Goal: Task Accomplishment & Management: Use online tool/utility

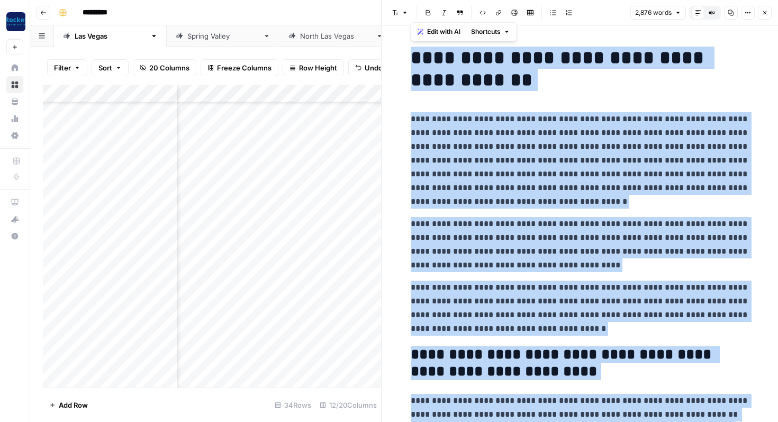
scroll to position [344, 478]
click at [516, 129] on p "**********" at bounding box center [580, 160] width 339 height 96
copy div "**********"
click at [764, 10] on icon "button" at bounding box center [765, 13] width 6 height 6
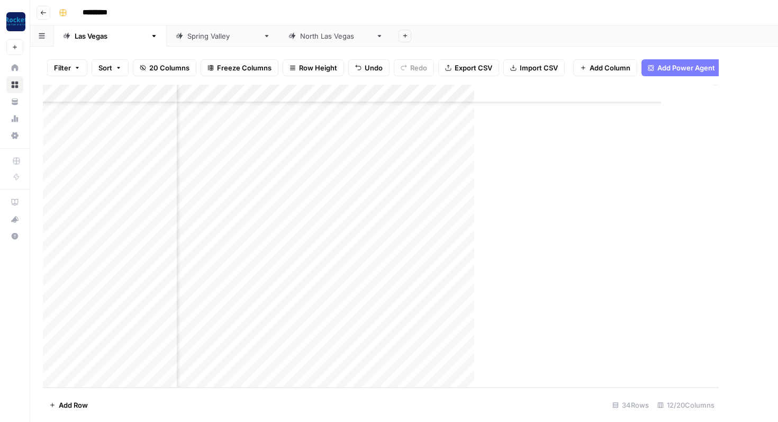
scroll to position [344, 472]
click at [516, 339] on div "Add Column" at bounding box center [404, 236] width 722 height 303
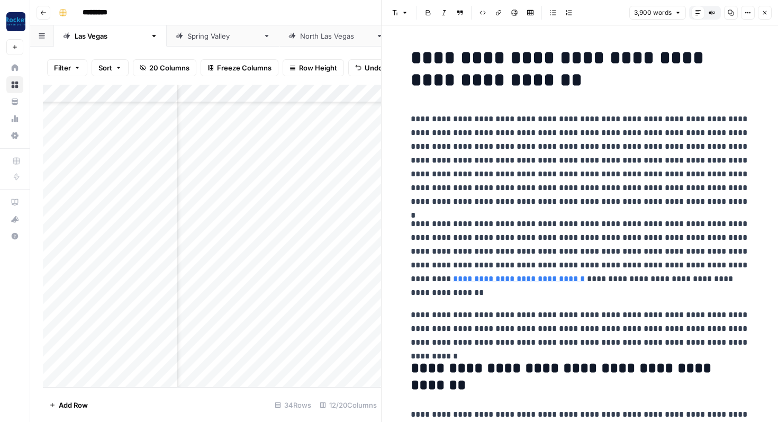
click at [517, 135] on p "**********" at bounding box center [580, 160] width 339 height 96
copy div "**********"
click at [104, 341] on div "Add Column" at bounding box center [212, 236] width 338 height 303
click at [117, 342] on div "Add Column" at bounding box center [212, 236] width 338 height 303
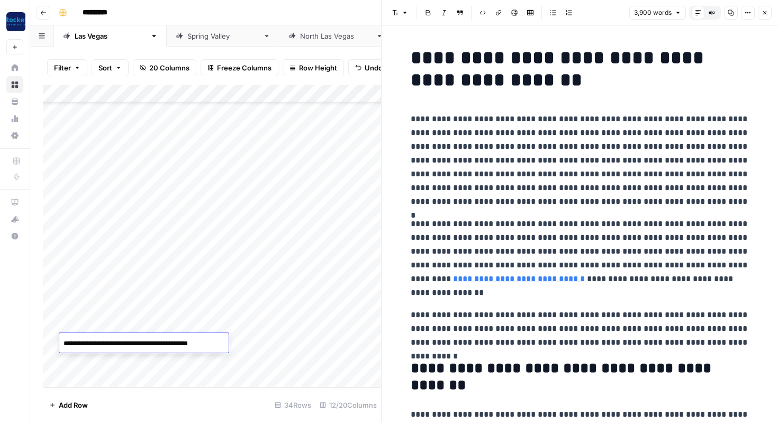
click at [117, 342] on textarea "**********" at bounding box center [146, 343] width 175 height 15
click at [147, 318] on div "Add Column" at bounding box center [212, 236] width 338 height 303
drag, startPoint x: 123, startPoint y: 341, endPoint x: 123, endPoint y: 359, distance: 18.0
click at [123, 359] on div "Add Column" at bounding box center [212, 236] width 338 height 303
click at [300, 37] on div "[GEOGRAPHIC_DATA]" at bounding box center [335, 36] width 71 height 11
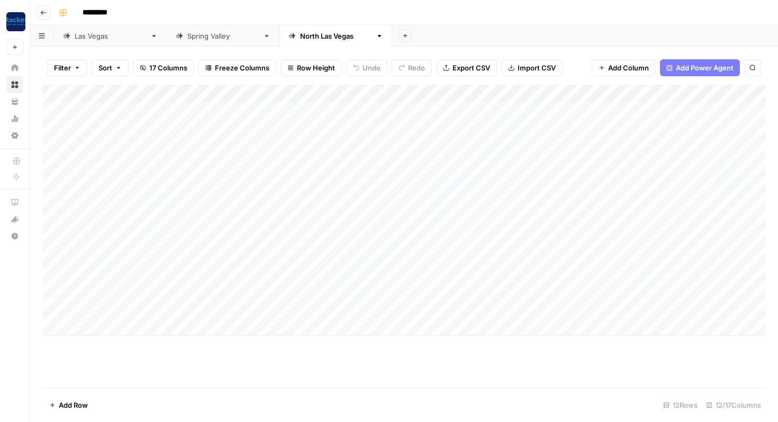
click at [122, 291] on div "Add Column" at bounding box center [404, 210] width 722 height 251
click at [274, 290] on div "Add Column" at bounding box center [404, 210] width 722 height 251
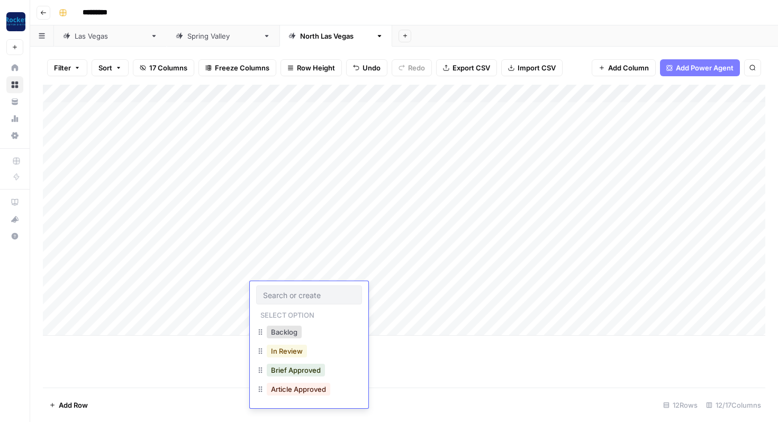
click at [300, 352] on button "In Review" at bounding box center [287, 351] width 40 height 13
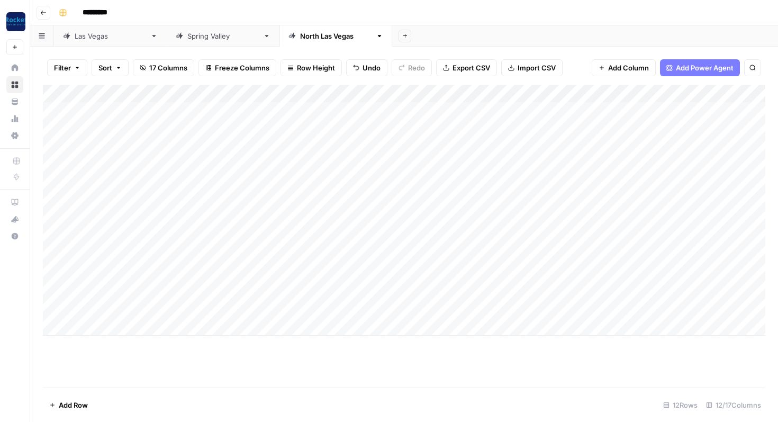
click at [274, 309] on div "Add Column" at bounding box center [404, 210] width 722 height 251
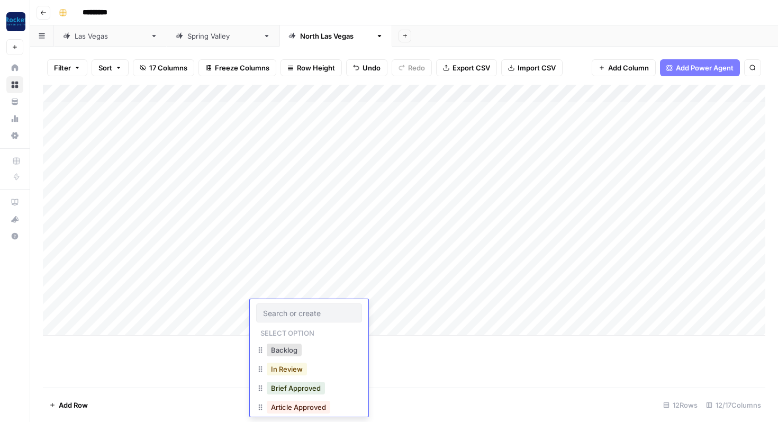
click at [281, 367] on button "In Review" at bounding box center [287, 369] width 40 height 13
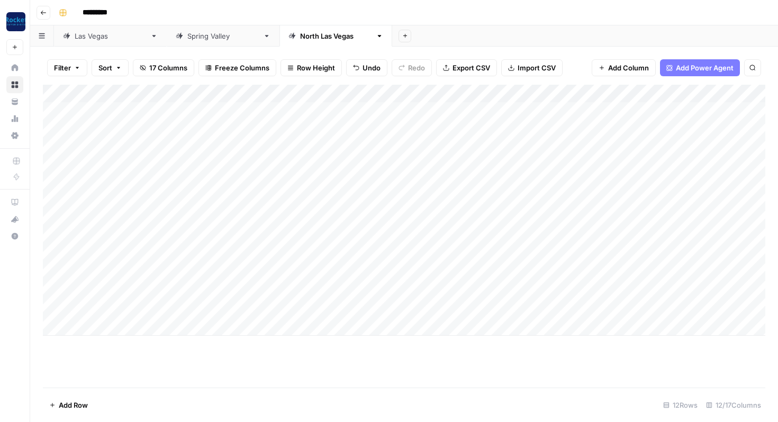
click at [357, 291] on div "Add Column" at bounding box center [404, 210] width 722 height 251
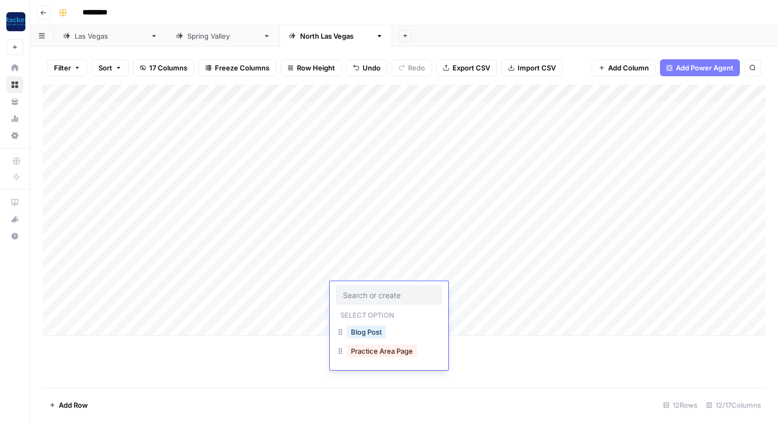
click at [367, 349] on button "Practice Area Page" at bounding box center [382, 351] width 70 height 13
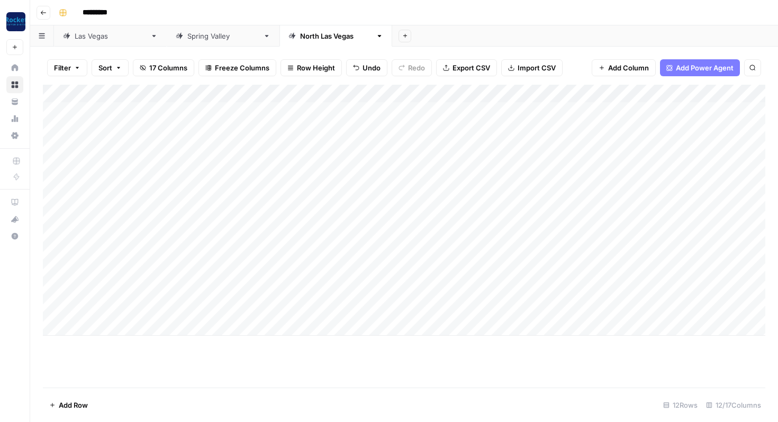
click at [354, 311] on div "Add Column" at bounding box center [404, 210] width 722 height 251
drag, startPoint x: 115, startPoint y: 187, endPoint x: 114, endPoint y: 213, distance: 25.9
click at [114, 213] on div "Add Column" at bounding box center [404, 210] width 722 height 251
click at [86, 329] on div "Add Column" at bounding box center [404, 210] width 722 height 251
click at [227, 282] on div "Add Column" at bounding box center [404, 219] width 722 height 269
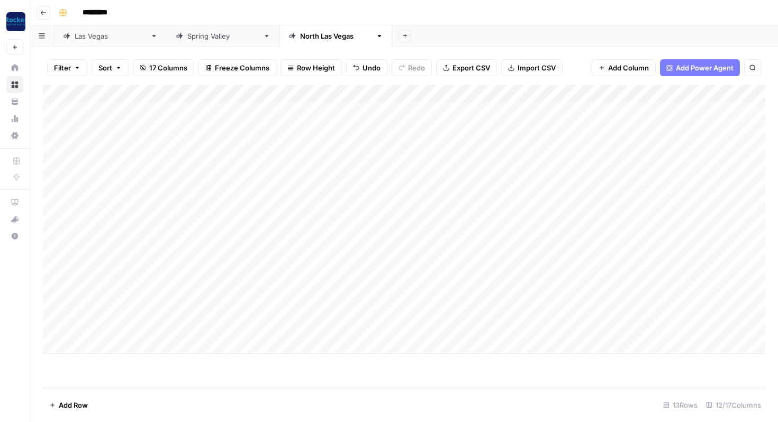
click at [121, 327] on div "Add Column" at bounding box center [404, 219] width 722 height 269
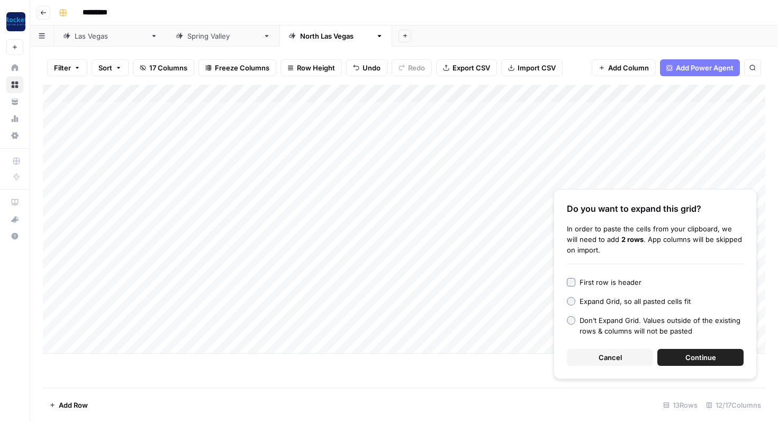
click at [700, 357] on span "Continue" at bounding box center [700, 357] width 31 height 11
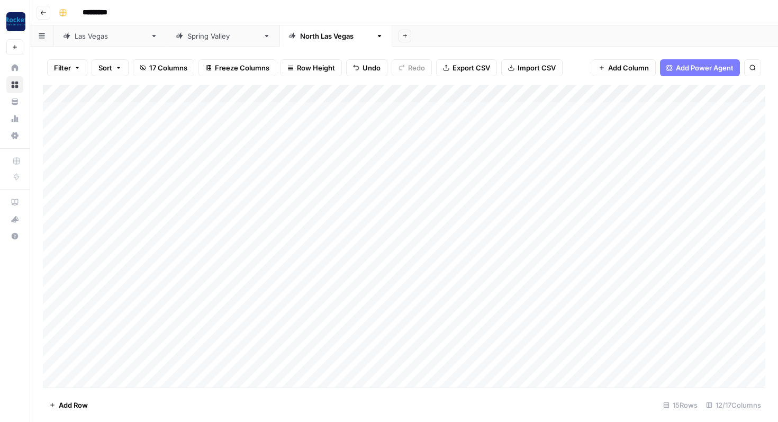
scroll to position [2, 0]
click at [129, 214] on div "Add Column" at bounding box center [404, 236] width 722 height 303
click at [142, 198] on div "Add Column" at bounding box center [404, 236] width 722 height 303
click at [136, 179] on div "Add Column" at bounding box center [404, 236] width 722 height 303
click at [132, 326] on div "Add Column" at bounding box center [404, 236] width 722 height 303
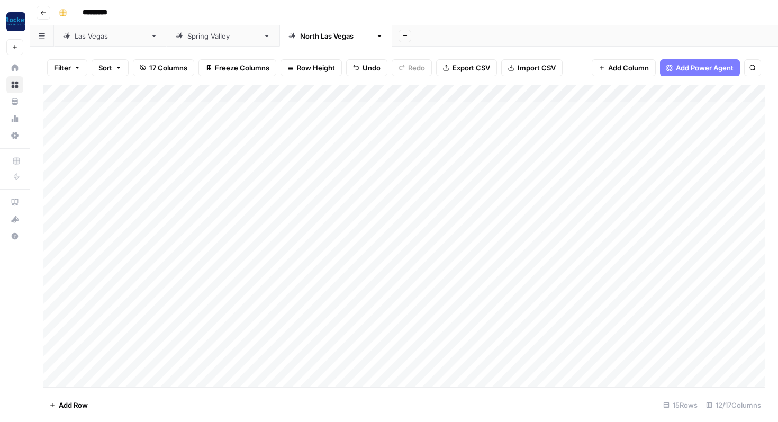
click at [125, 342] on div "Add Column" at bounding box center [404, 236] width 722 height 303
click at [127, 360] on div "Add Column" at bounding box center [404, 236] width 722 height 303
click at [131, 215] on div "Add Column" at bounding box center [404, 236] width 722 height 303
click at [128, 326] on div "Add Column" at bounding box center [404, 236] width 722 height 303
click at [125, 200] on div "Add Column" at bounding box center [404, 236] width 722 height 303
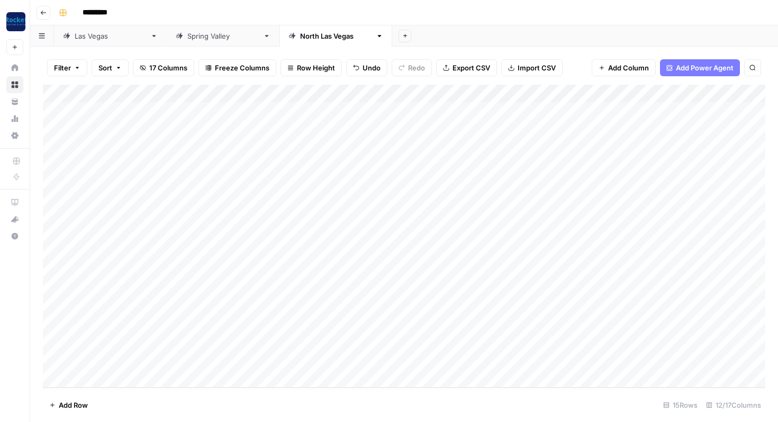
click at [125, 344] on div "Add Column" at bounding box center [404, 236] width 722 height 303
click at [133, 183] on div "Add Column" at bounding box center [404, 236] width 722 height 303
click at [136, 360] on div "Add Column" at bounding box center [404, 236] width 722 height 303
click at [89, 378] on div "Add Column" at bounding box center [404, 236] width 722 height 303
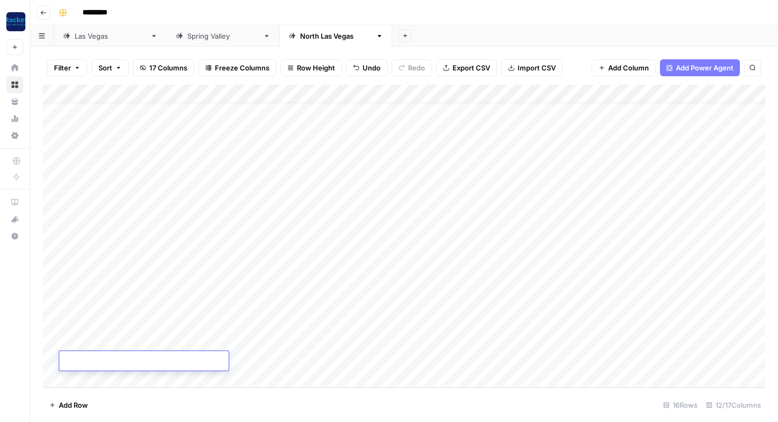
click at [130, 148] on div "Add Column" at bounding box center [404, 236] width 722 height 303
click at [121, 365] on div "Add Column" at bounding box center [404, 236] width 722 height 303
click at [306, 290] on div "Add Column" at bounding box center [404, 236] width 722 height 303
click at [280, 308] on div "Add Column" at bounding box center [404, 236] width 722 height 303
drag, startPoint x: 330, startPoint y: 315, endPoint x: 328, endPoint y: 359, distance: 44.0
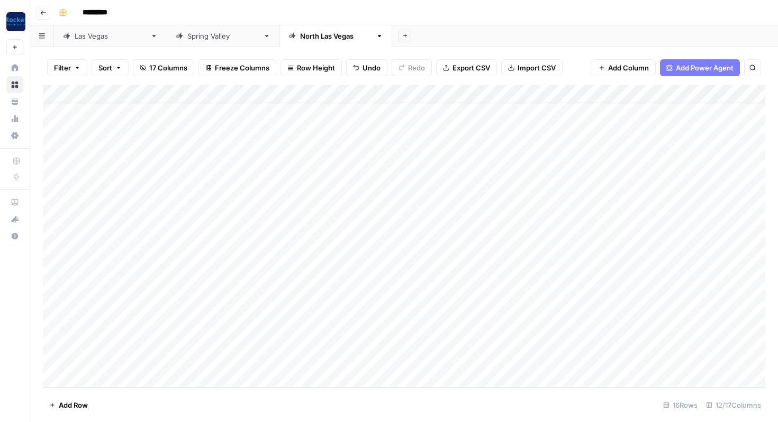
click at [328, 359] on div "Add Column" at bounding box center [404, 236] width 722 height 303
click at [418, 290] on div "Add Column" at bounding box center [404, 236] width 722 height 303
drag, startPoint x: 424, startPoint y: 296, endPoint x: 422, endPoint y: 358, distance: 62.0
click at [422, 358] on div "Add Column" at bounding box center [404, 236] width 722 height 303
click at [473, 269] on div "Add Column" at bounding box center [404, 236] width 722 height 303
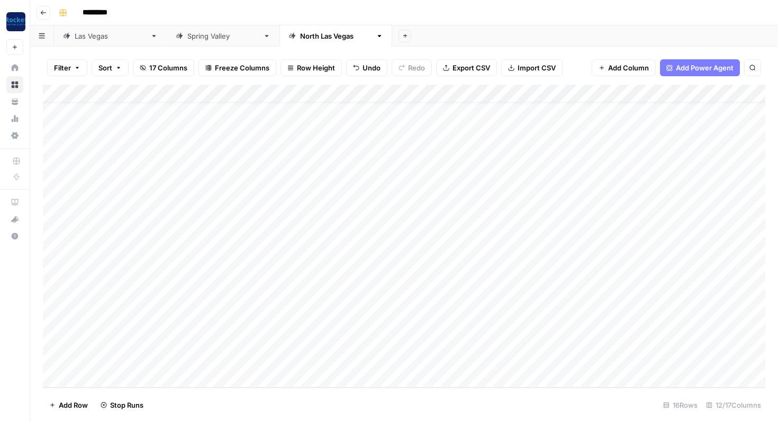
click at [476, 287] on div "Add Column" at bounding box center [404, 236] width 722 height 303
click at [475, 308] on div "Add Column" at bounding box center [404, 236] width 722 height 303
click at [473, 327] on div "Add Column" at bounding box center [404, 236] width 722 height 303
click at [473, 345] on div "Add Column" at bounding box center [404, 236] width 722 height 303
click at [473, 362] on div "Add Column" at bounding box center [404, 236] width 722 height 303
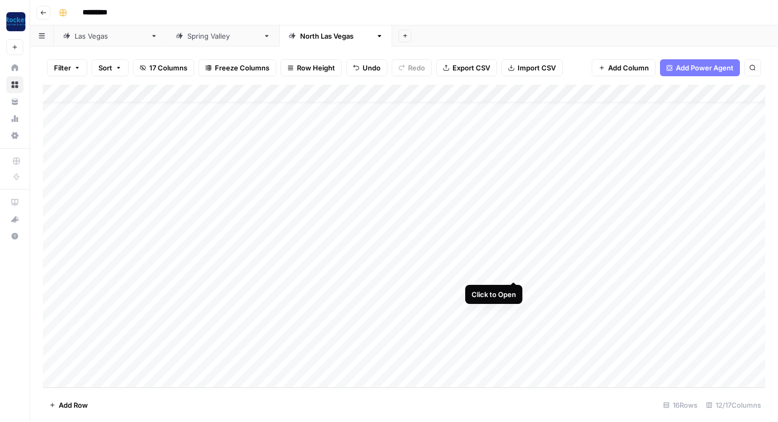
click at [514, 269] on div "Add Column" at bounding box center [404, 236] width 722 height 303
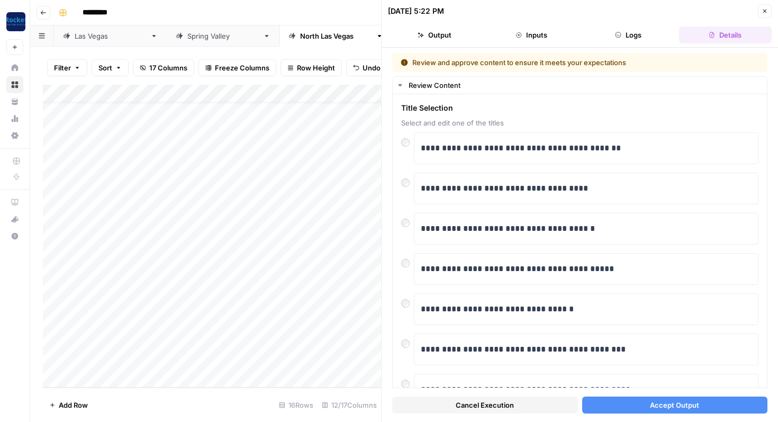
click at [615, 407] on button "Accept Output" at bounding box center [675, 404] width 186 height 17
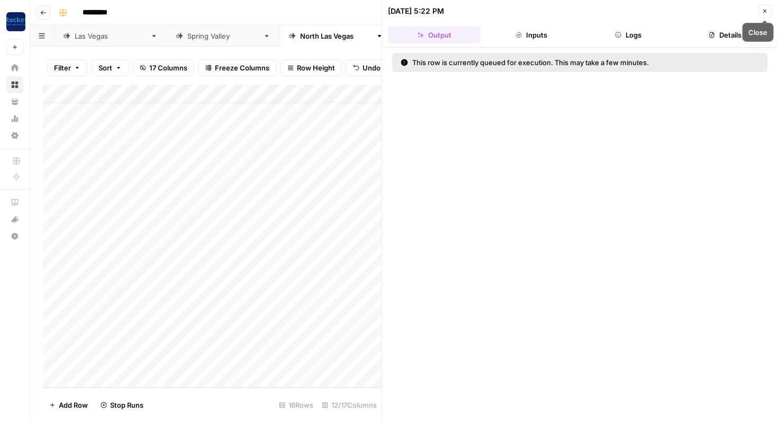
click at [762, 13] on icon "button" at bounding box center [765, 11] width 6 height 6
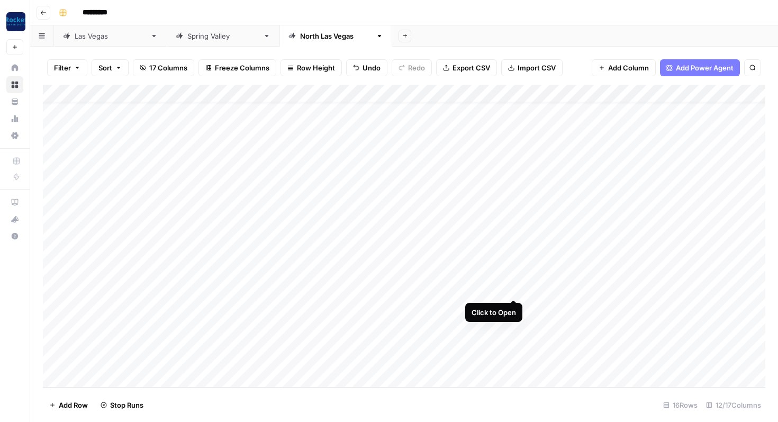
click at [516, 291] on div "Add Column" at bounding box center [404, 236] width 722 height 303
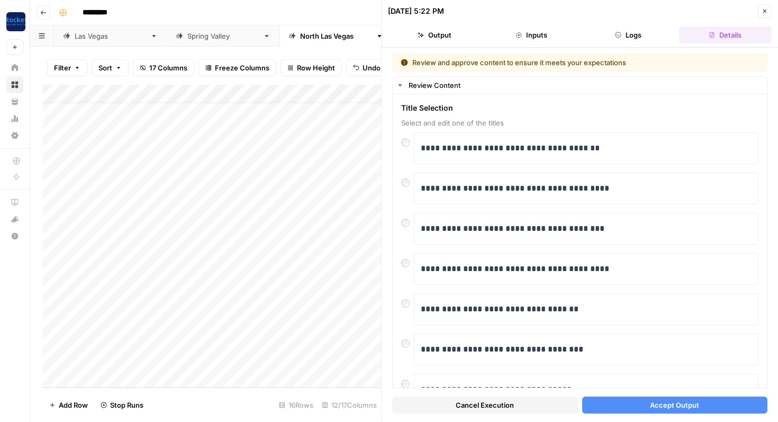
click at [618, 405] on button "Accept Output" at bounding box center [675, 404] width 186 height 17
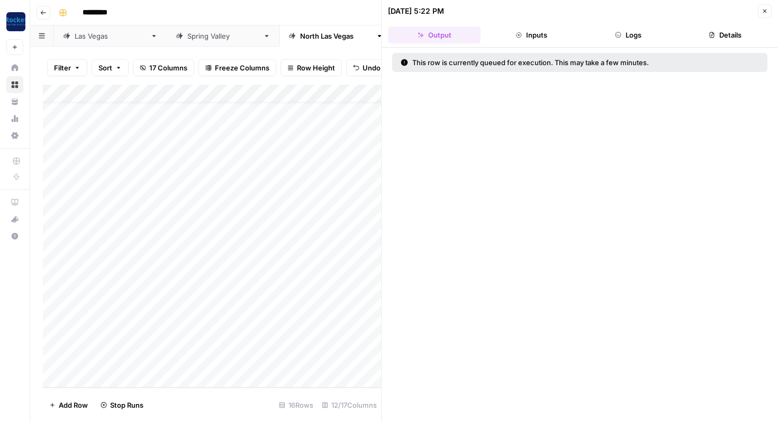
click at [763, 11] on icon "button" at bounding box center [765, 11] width 6 height 6
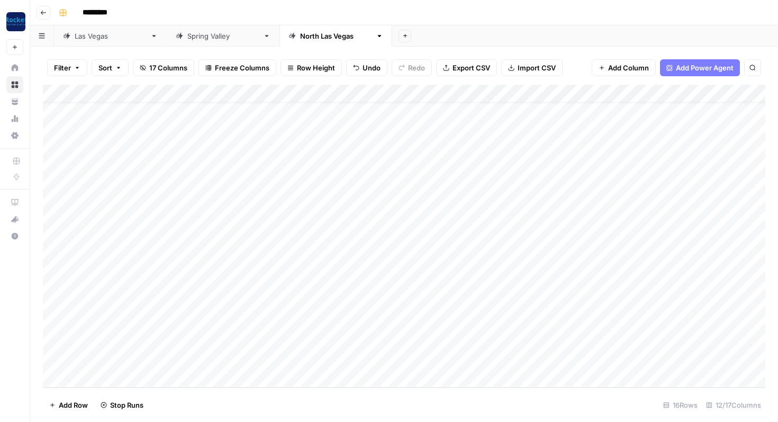
click at [511, 308] on div "Add Column" at bounding box center [404, 236] width 722 height 303
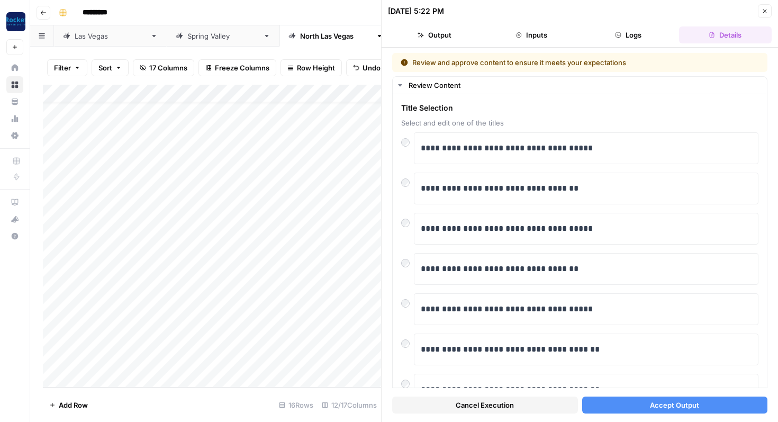
click at [628, 408] on button "Accept Output" at bounding box center [675, 404] width 186 height 17
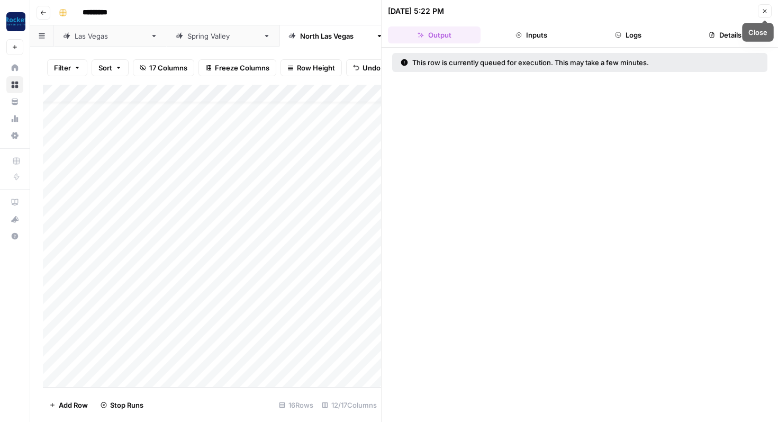
click at [762, 8] on icon "button" at bounding box center [765, 11] width 6 height 6
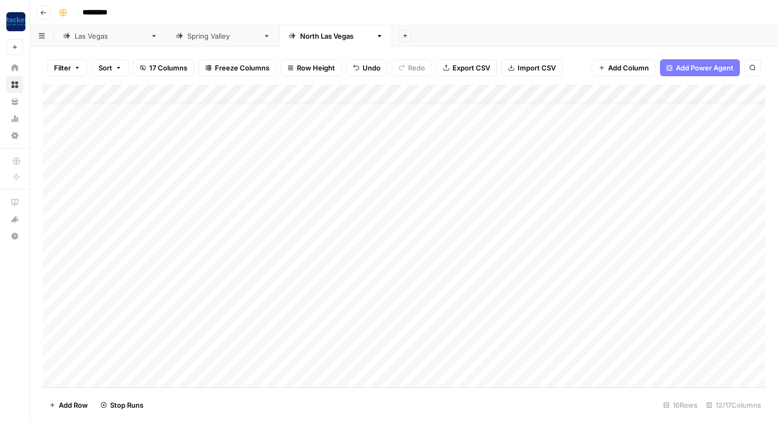
click at [512, 324] on div "Add Column" at bounding box center [404, 236] width 722 height 303
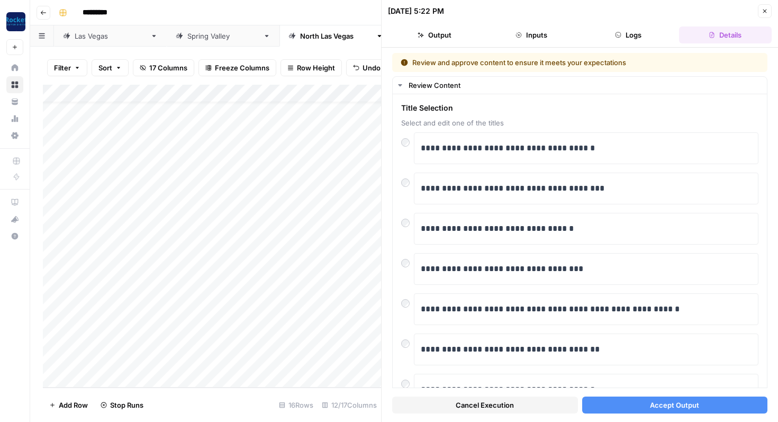
click at [617, 413] on div "Cancel Execution Accept Output" at bounding box center [579, 402] width 375 height 29
click at [626, 407] on button "Accept Output" at bounding box center [675, 404] width 186 height 17
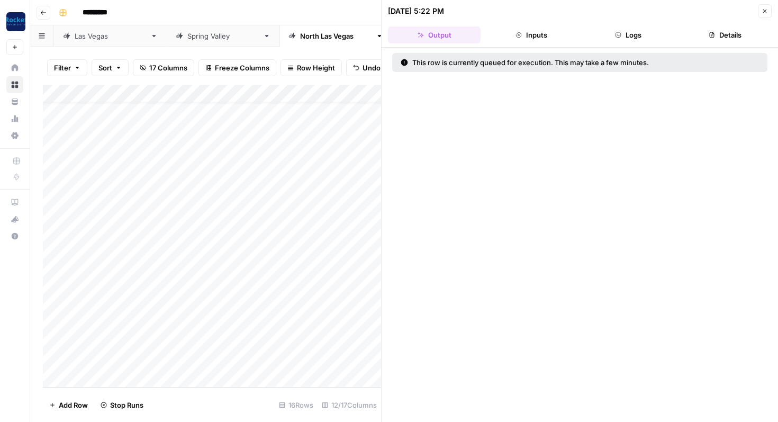
click at [767, 10] on icon "button" at bounding box center [765, 11] width 6 height 6
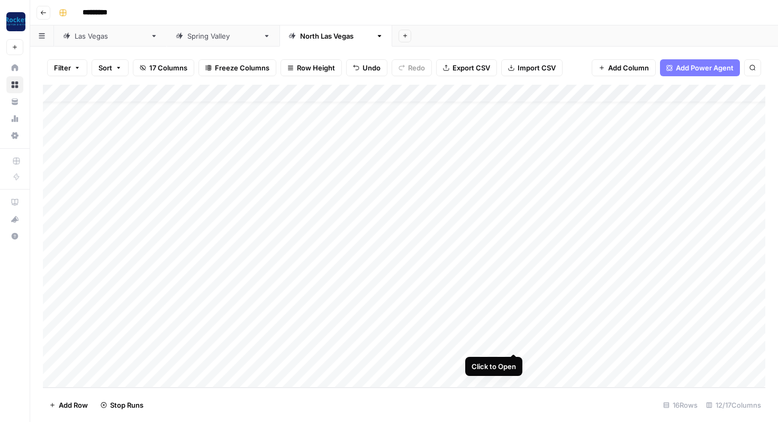
click at [512, 346] on div "Add Column" at bounding box center [404, 236] width 722 height 303
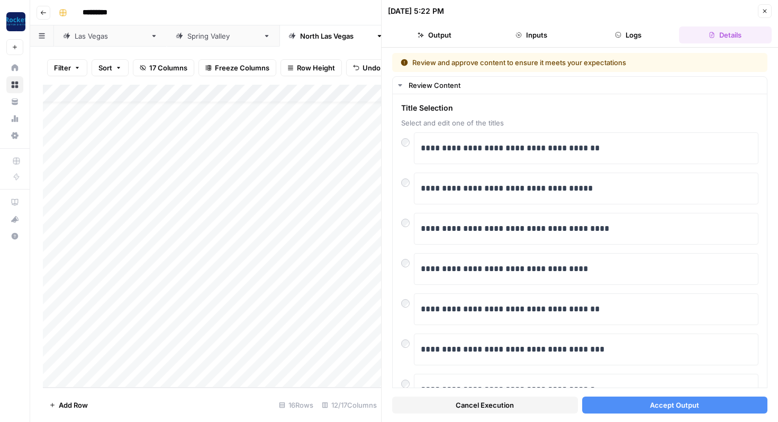
click at [622, 408] on button "Accept Output" at bounding box center [675, 404] width 186 height 17
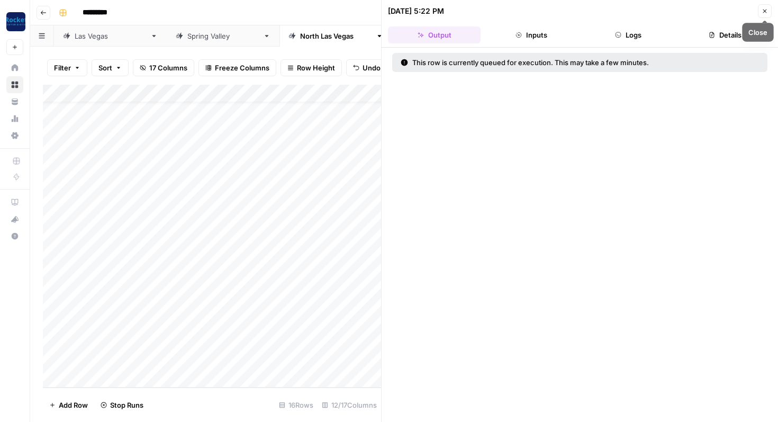
click at [764, 12] on icon "button" at bounding box center [765, 11] width 6 height 6
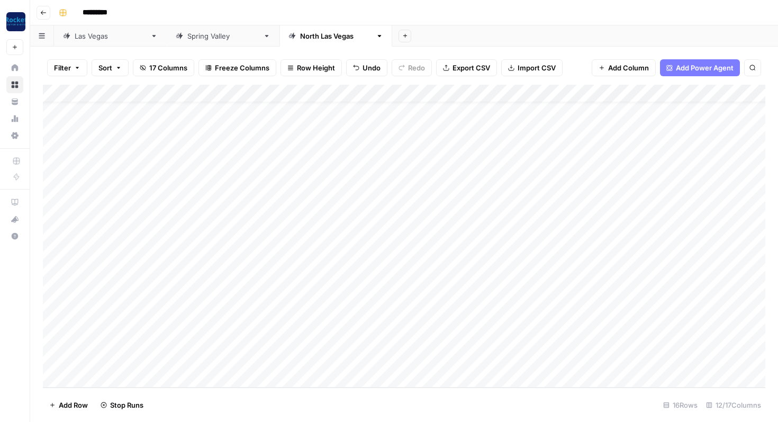
click at [515, 362] on div "Add Column" at bounding box center [404, 236] width 722 height 303
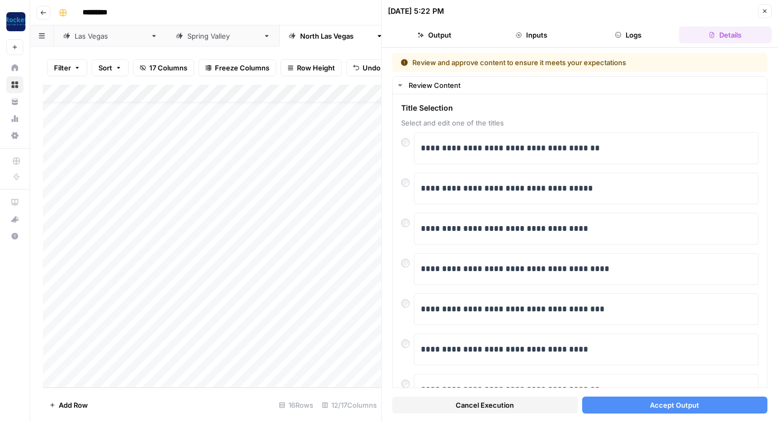
click at [642, 402] on button "Accept Output" at bounding box center [675, 404] width 186 height 17
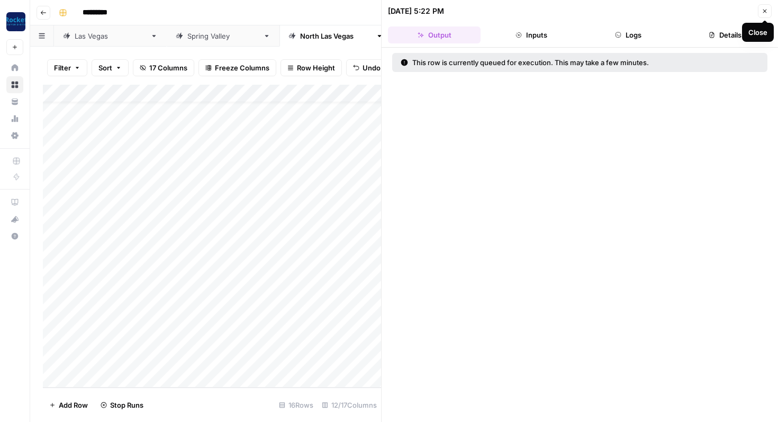
click at [764, 8] on icon "button" at bounding box center [765, 11] width 6 height 6
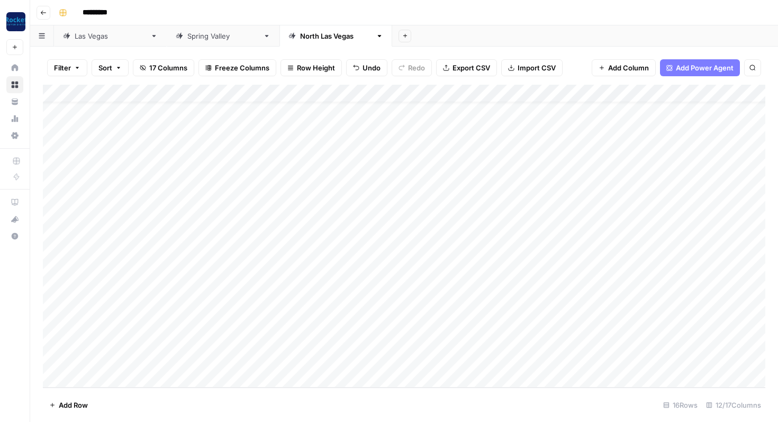
click at [90, 43] on link "[GEOGRAPHIC_DATA]" at bounding box center [110, 35] width 113 height 21
click at [50, 359] on div "Add Column" at bounding box center [404, 236] width 722 height 303
click at [52, 342] on div "Add Column" at bounding box center [404, 236] width 722 height 303
click at [63, 402] on span "Delete 2 Rows" at bounding box center [72, 405] width 47 height 11
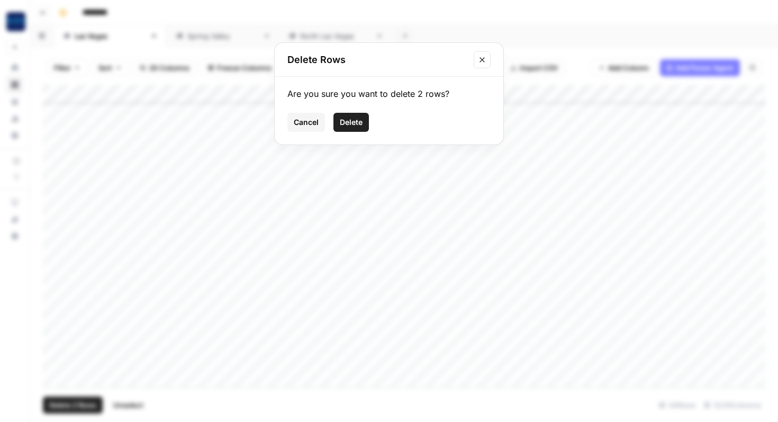
click at [350, 120] on span "Delete" at bounding box center [351, 122] width 23 height 11
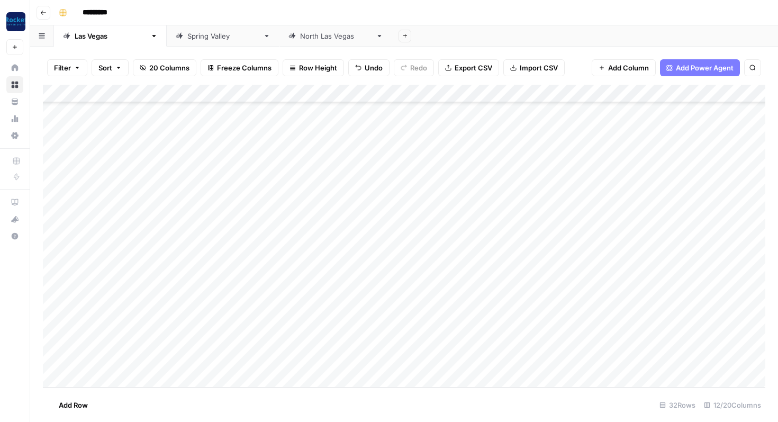
scroll to position [308, 0]
click at [300, 38] on div "[GEOGRAPHIC_DATA]" at bounding box center [335, 36] width 71 height 11
click at [512, 382] on div "Add Column" at bounding box center [404, 236] width 722 height 303
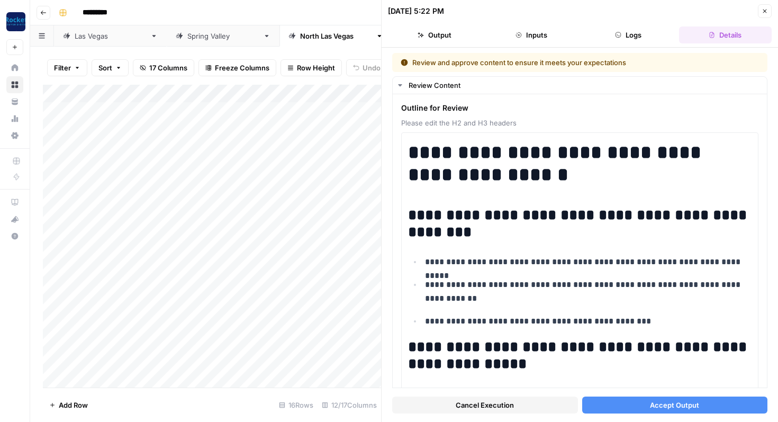
click at [683, 407] on span "Accept Output" at bounding box center [674, 405] width 49 height 11
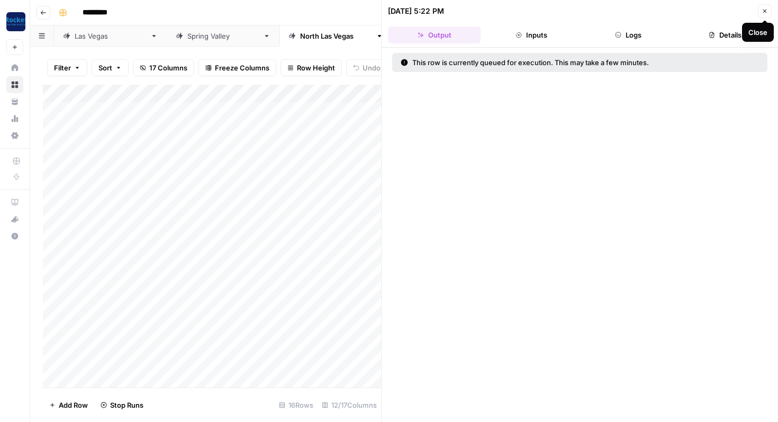
click at [767, 10] on icon "button" at bounding box center [765, 11] width 6 height 6
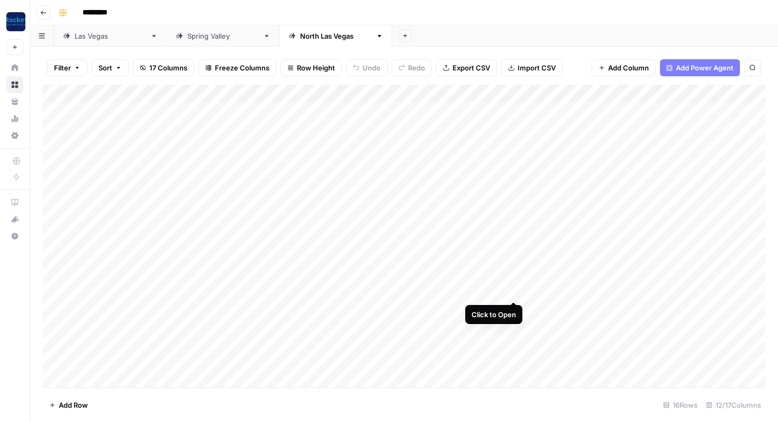
click at [512, 290] on div "Add Column" at bounding box center [404, 236] width 722 height 303
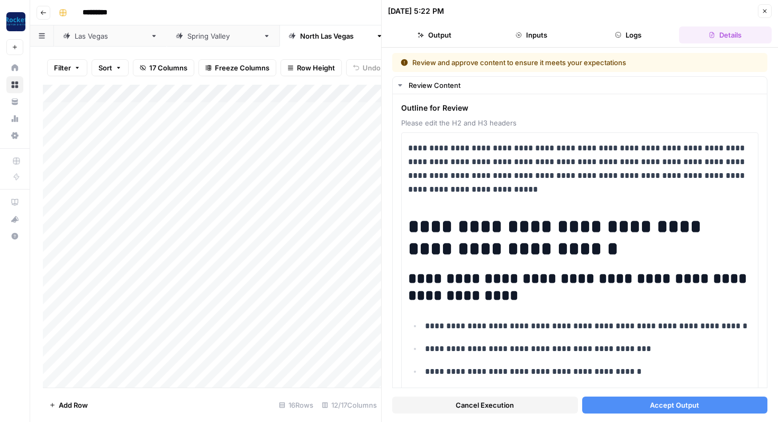
click at [631, 403] on button "Accept Output" at bounding box center [675, 404] width 186 height 17
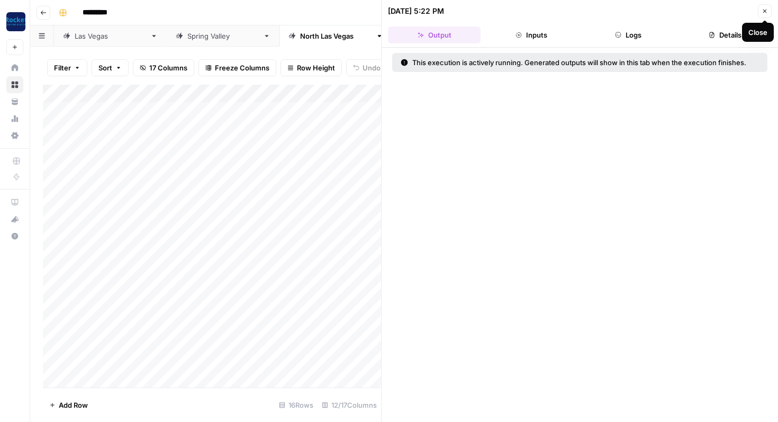
click at [764, 11] on icon "button" at bounding box center [765, 11] width 6 height 6
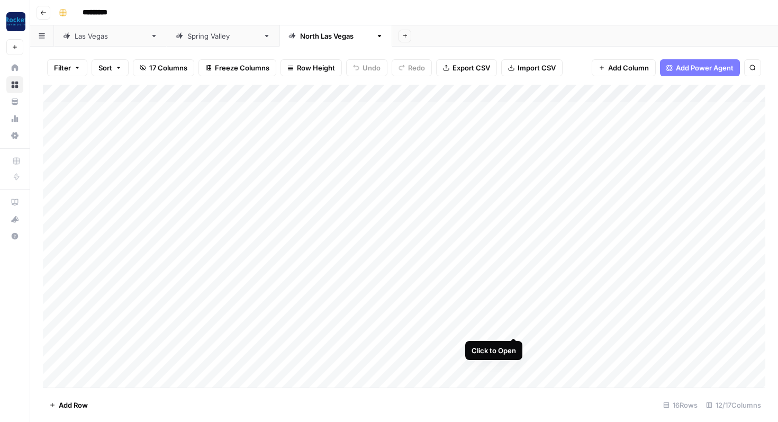
click at [513, 325] on div "Add Column" at bounding box center [404, 236] width 722 height 303
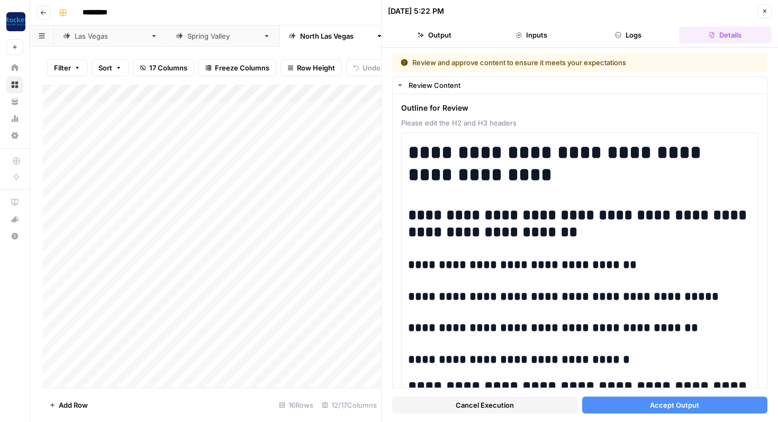
click at [620, 405] on button "Accept Output" at bounding box center [675, 404] width 186 height 17
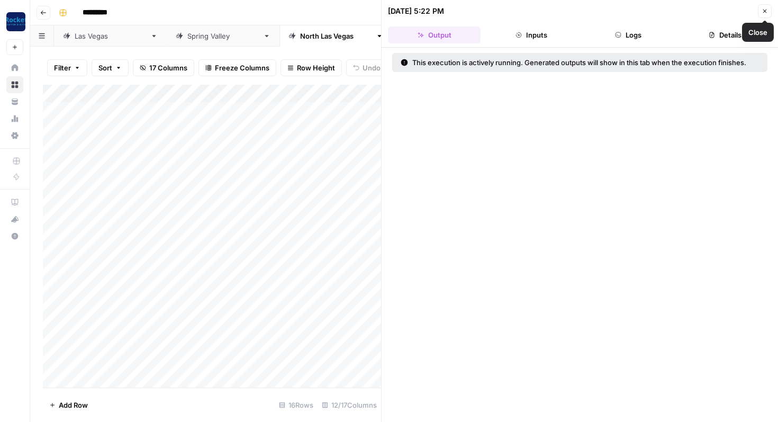
click at [764, 14] on icon "button" at bounding box center [765, 11] width 6 height 6
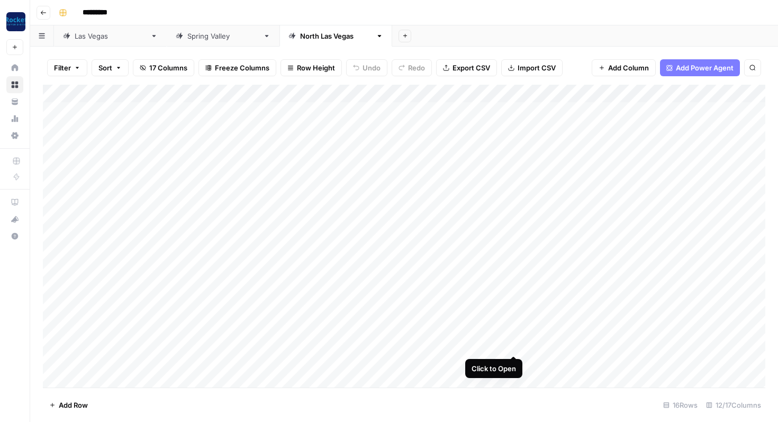
click at [512, 345] on div "Add Column" at bounding box center [404, 236] width 722 height 303
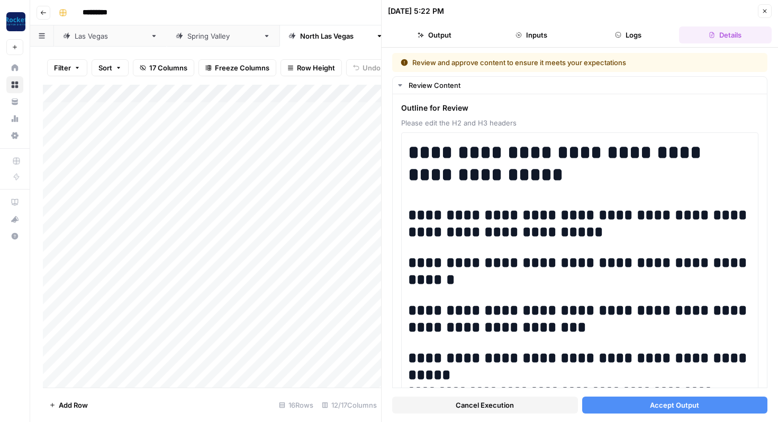
click at [600, 404] on button "Accept Output" at bounding box center [675, 404] width 186 height 17
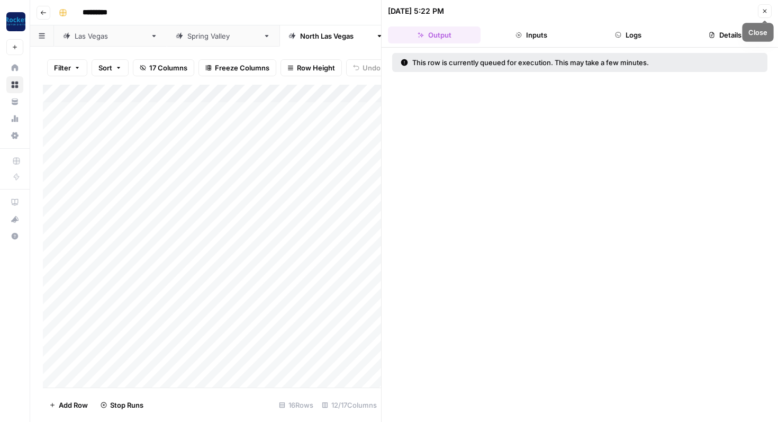
click at [765, 12] on icon "button" at bounding box center [765, 12] width 4 height 4
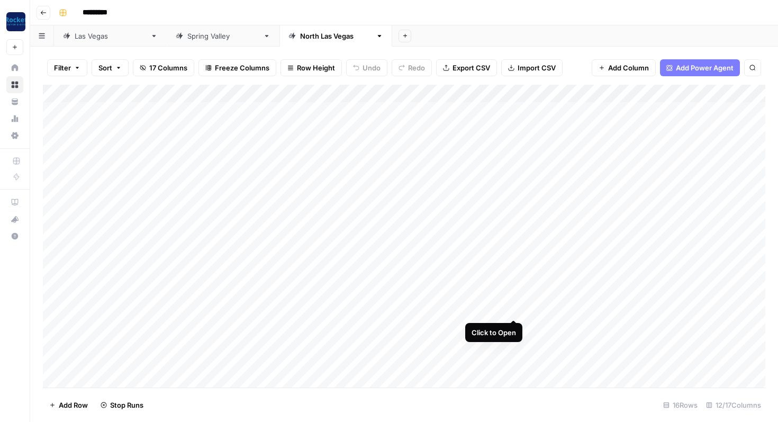
click at [516, 308] on div "Add Column" at bounding box center [404, 236] width 722 height 303
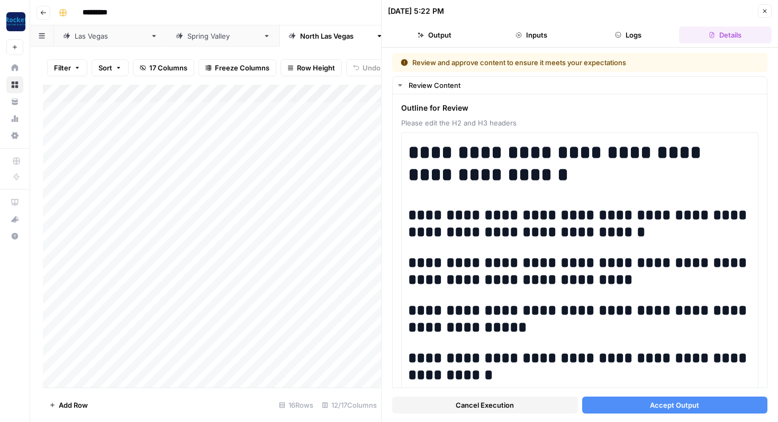
click at [613, 403] on button "Accept Output" at bounding box center [675, 404] width 186 height 17
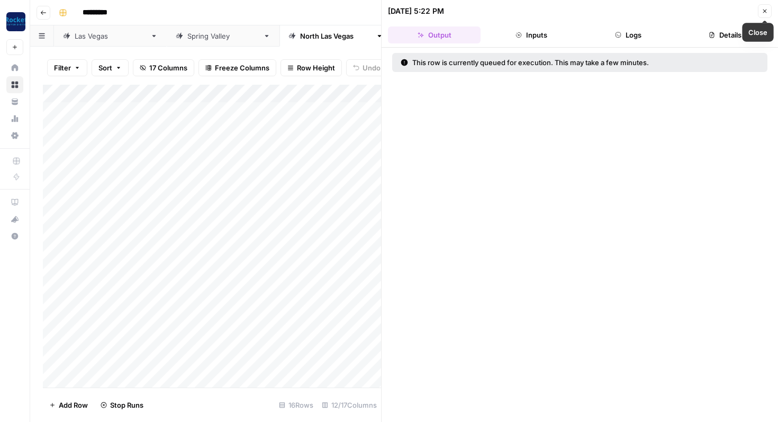
click at [765, 10] on icon "button" at bounding box center [765, 12] width 4 height 4
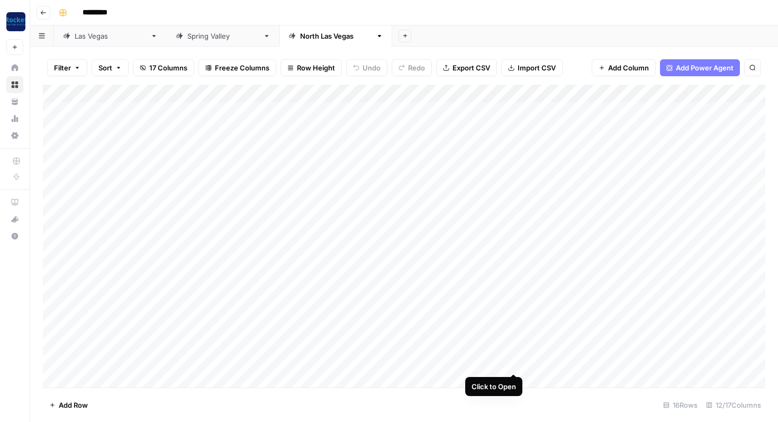
click at [512, 364] on div "Add Column" at bounding box center [404, 236] width 722 height 303
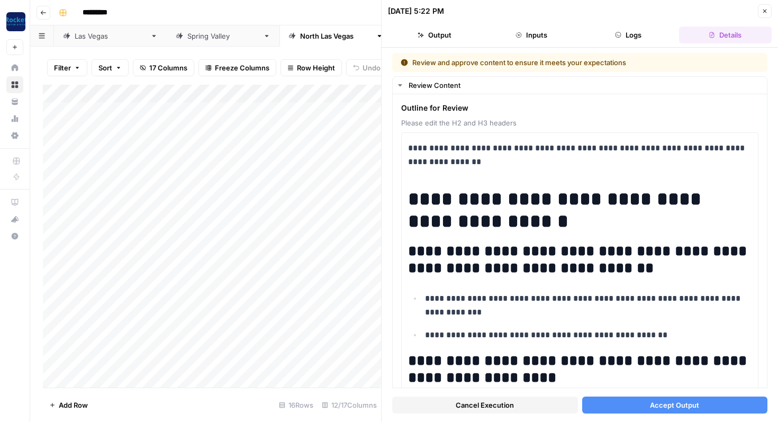
click at [634, 402] on button "Accept Output" at bounding box center [675, 404] width 186 height 17
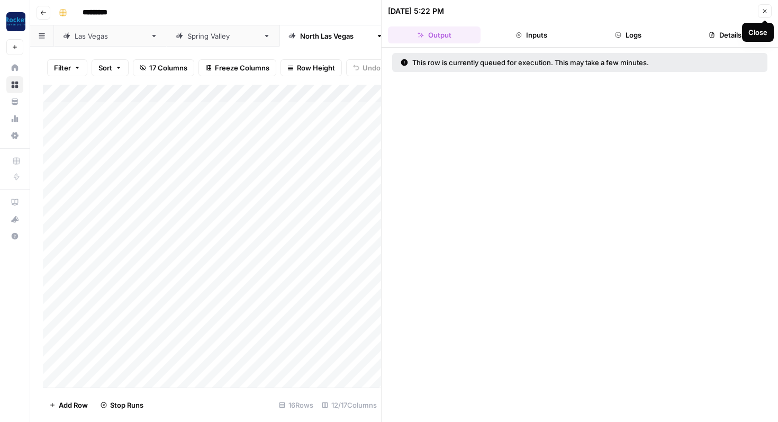
click at [762, 10] on icon "button" at bounding box center [765, 11] width 6 height 6
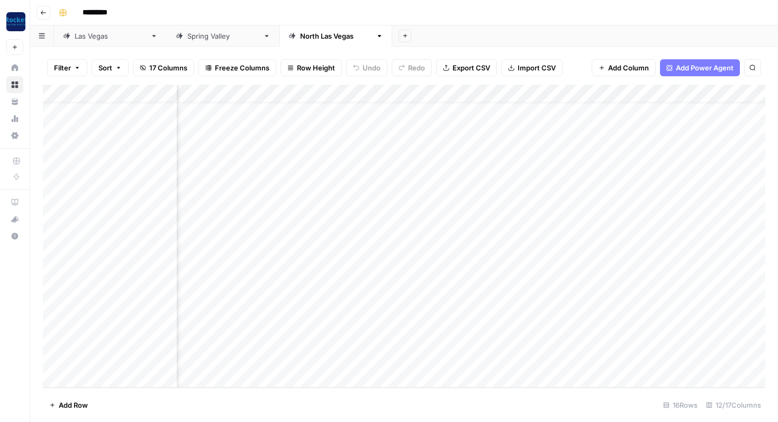
scroll to position [20, 334]
click at [521, 359] on div "Add Column" at bounding box center [404, 236] width 722 height 303
click at [125, 308] on div "Add Column" at bounding box center [404, 236] width 722 height 303
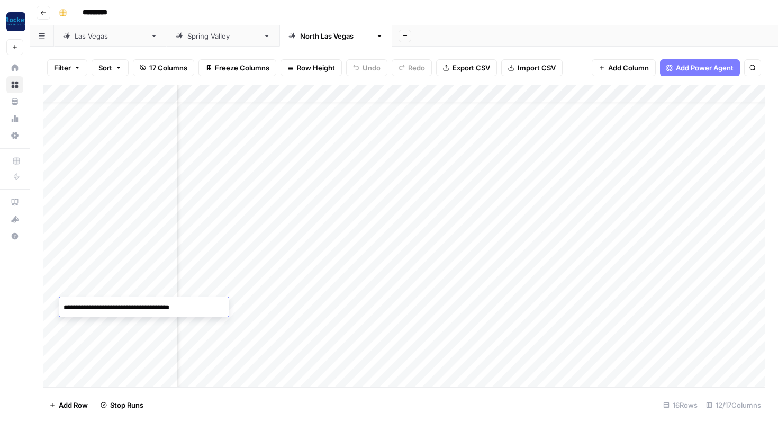
click at [125, 308] on textarea "**********" at bounding box center [143, 307] width 169 height 15
click at [116, 323] on div "Add Column" at bounding box center [404, 236] width 722 height 303
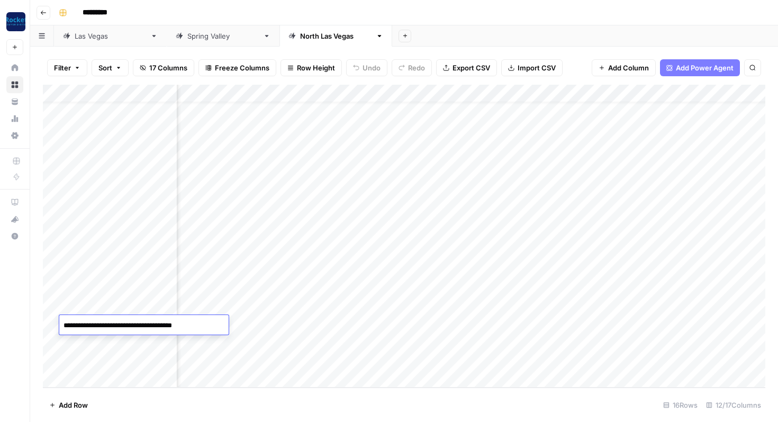
click at [548, 27] on div "Add Sheet" at bounding box center [585, 35] width 386 height 21
click at [498, 270] on div "Add Column" at bounding box center [404, 236] width 722 height 303
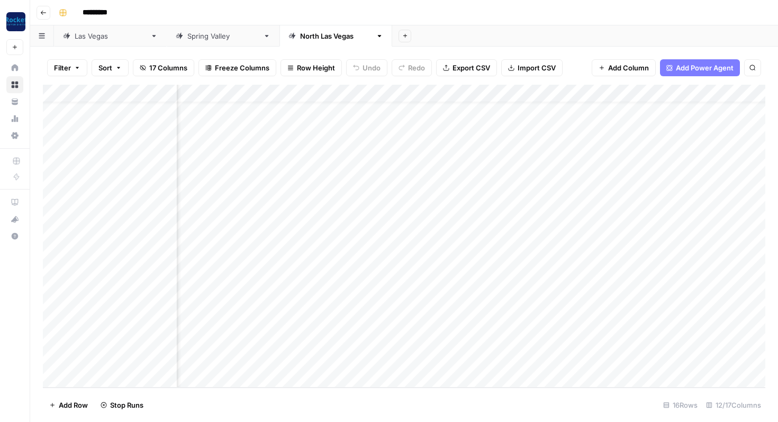
click at [499, 287] on div "Add Column" at bounding box center [404, 236] width 722 height 303
click at [498, 307] on div "Add Column" at bounding box center [404, 236] width 722 height 303
click at [496, 326] on div "Add Column" at bounding box center [404, 236] width 722 height 303
click at [466, 341] on div "Add Column" at bounding box center [404, 236] width 722 height 303
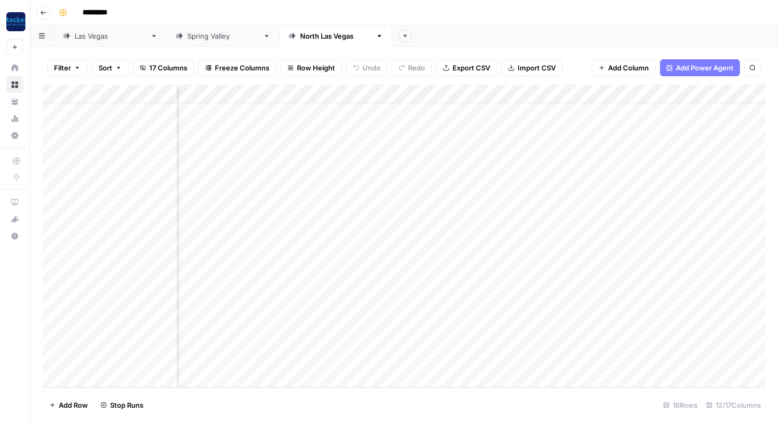
scroll to position [20, 438]
click at [424, 21] on header "Go back *********" at bounding box center [404, 12] width 748 height 25
click at [112, 322] on div "Add Column" at bounding box center [404, 236] width 722 height 303
click at [125, 339] on div "Add Column" at bounding box center [404, 236] width 722 height 303
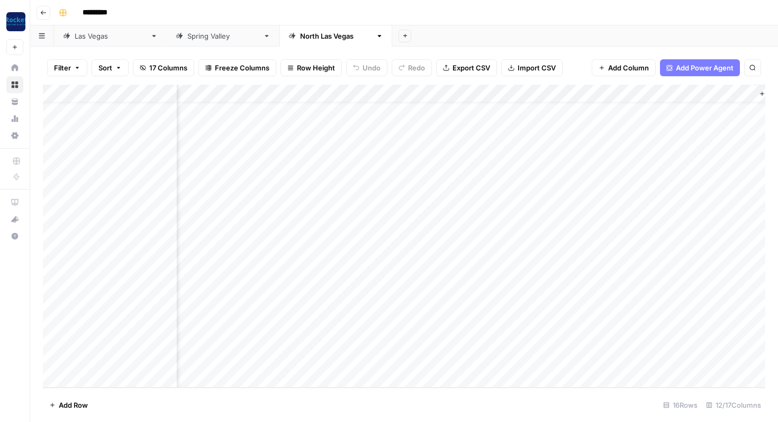
click at [125, 339] on div "Add Column" at bounding box center [404, 236] width 722 height 303
click at [119, 364] on div "Add Column" at bounding box center [404, 236] width 722 height 303
click at [502, 305] on div "Add Column" at bounding box center [404, 236] width 722 height 303
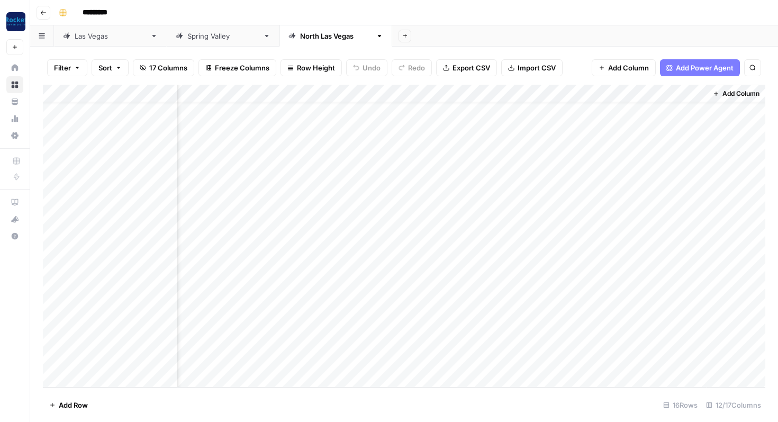
scroll to position [20, 480]
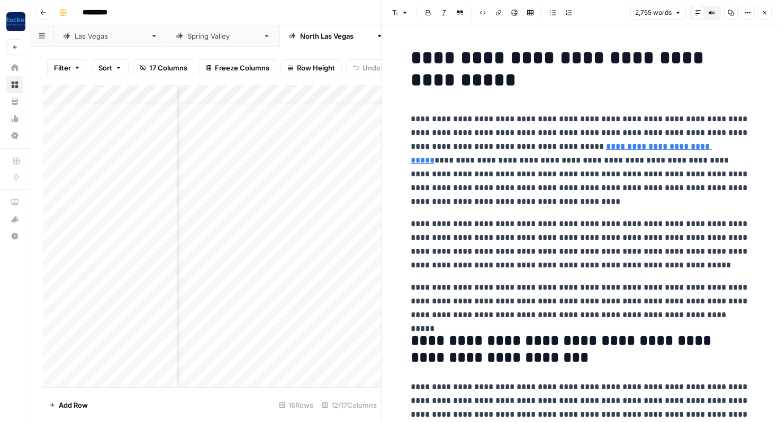
click at [519, 167] on p "**********" at bounding box center [580, 160] width 339 height 96
copy div "**********"
click at [766, 11] on icon "button" at bounding box center [765, 13] width 6 height 6
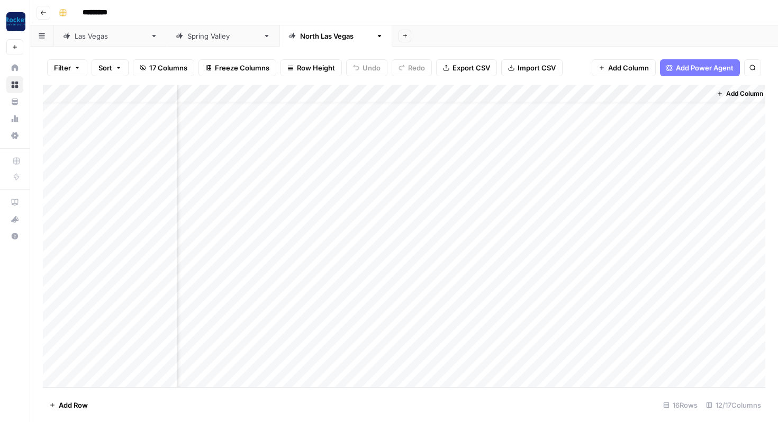
scroll to position [20, 472]
click at [519, 361] on div "Add Column" at bounding box center [404, 236] width 722 height 303
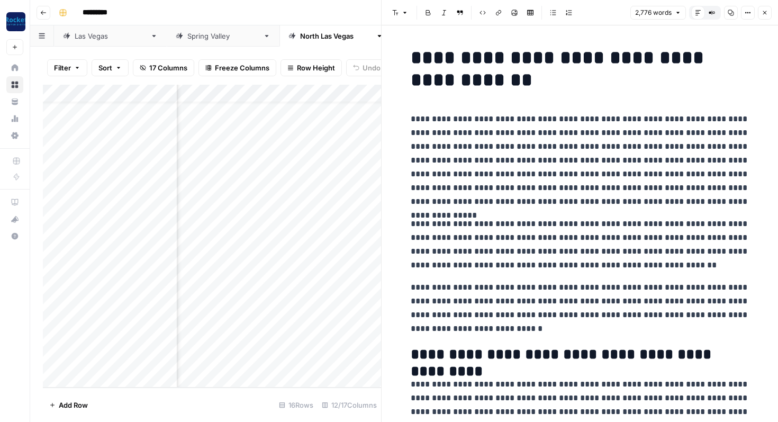
click at [503, 184] on p "**********" at bounding box center [580, 160] width 339 height 96
copy div "**********"
click at [503, 184] on p "**********" at bounding box center [580, 160] width 339 height 96
click at [761, 15] on button "Close" at bounding box center [765, 13] width 14 height 14
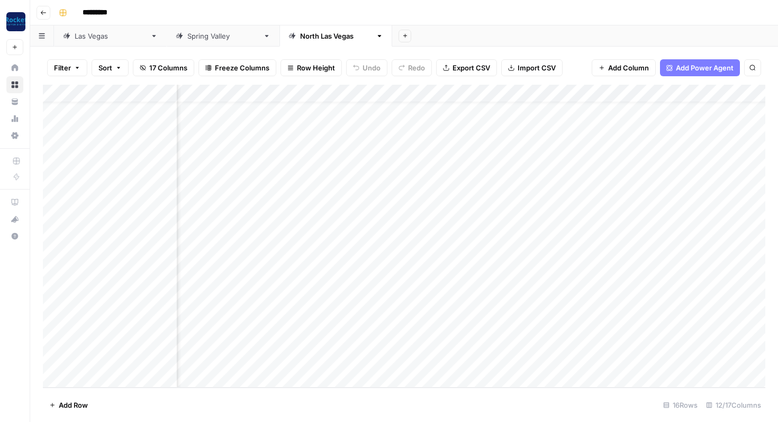
scroll to position [20, 364]
click at [626, 270] on div "Add Column" at bounding box center [404, 236] width 722 height 303
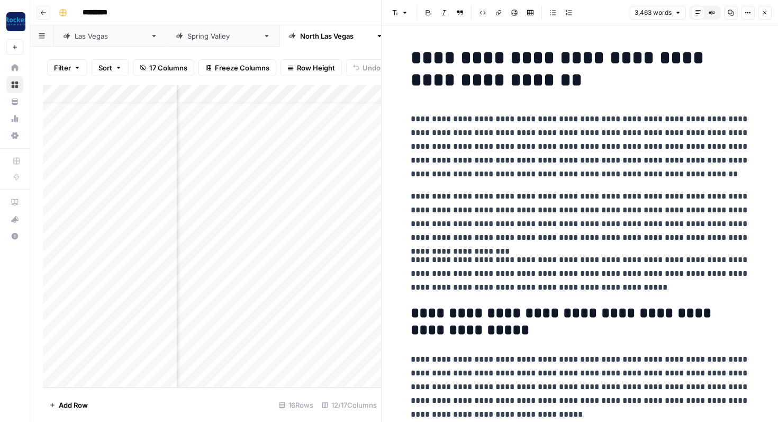
click at [467, 157] on p "**********" at bounding box center [580, 146] width 339 height 69
copy div "**********"
click at [766, 11] on icon "button" at bounding box center [765, 13] width 6 height 6
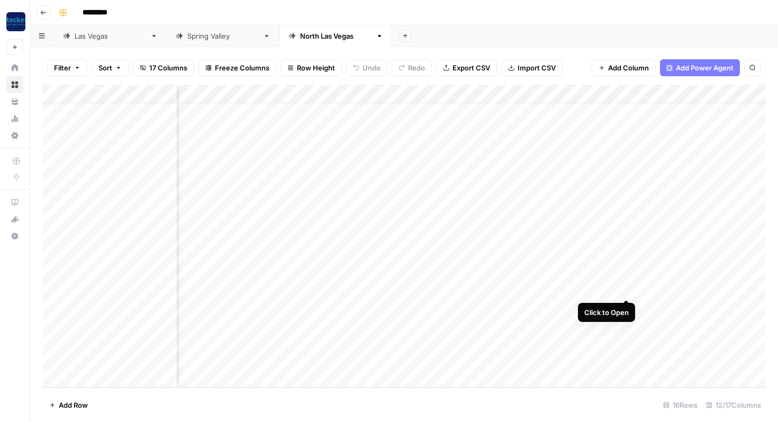
click at [626, 286] on div "Add Column" at bounding box center [404, 236] width 722 height 303
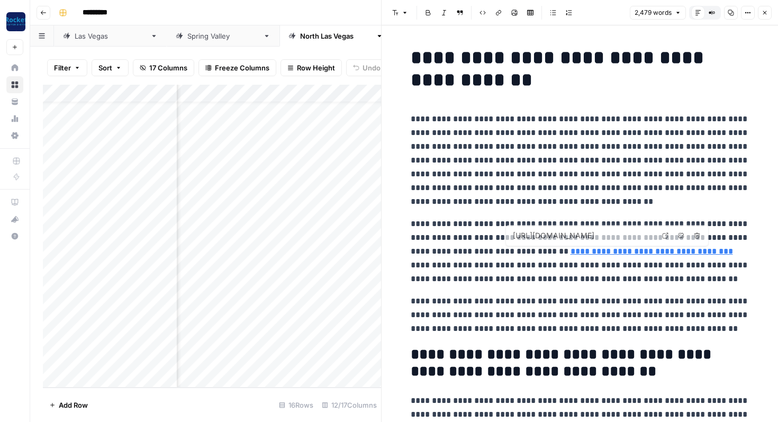
click at [547, 194] on p "**********" at bounding box center [580, 160] width 339 height 96
copy div "**********"
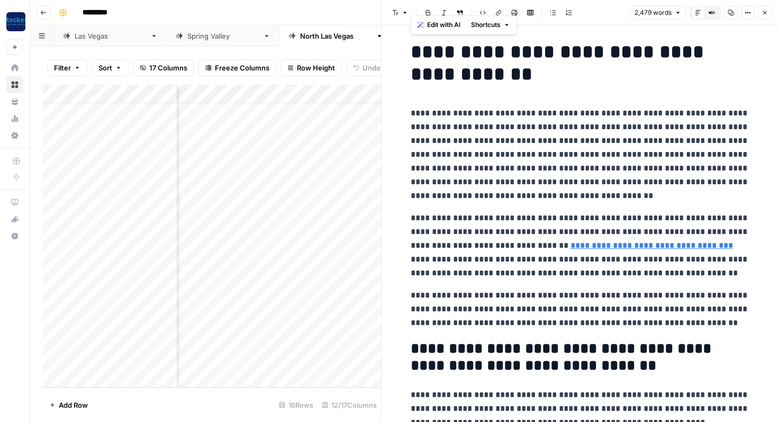
scroll to position [7, 0]
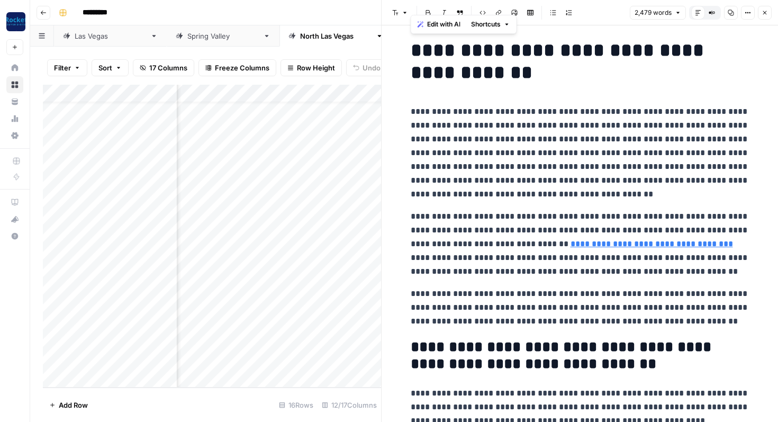
click at [767, 8] on button "Close" at bounding box center [765, 13] width 14 height 14
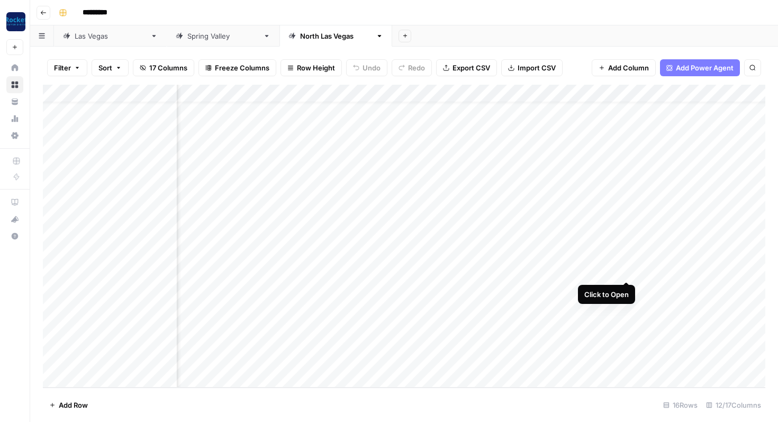
click at [627, 269] on div "Add Column" at bounding box center [404, 236] width 722 height 303
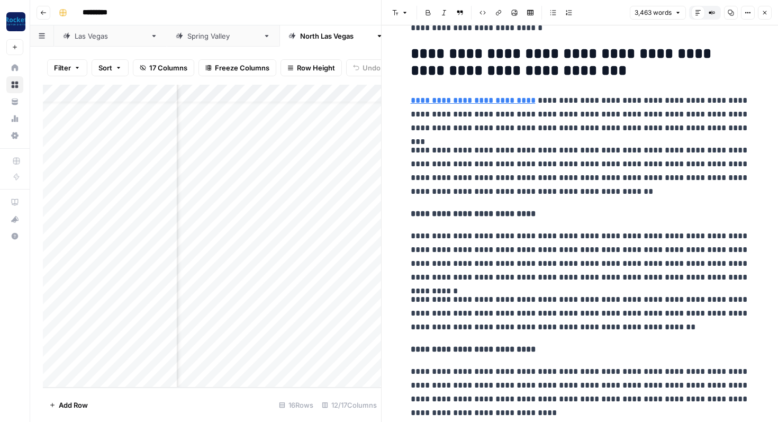
scroll to position [1033, 0]
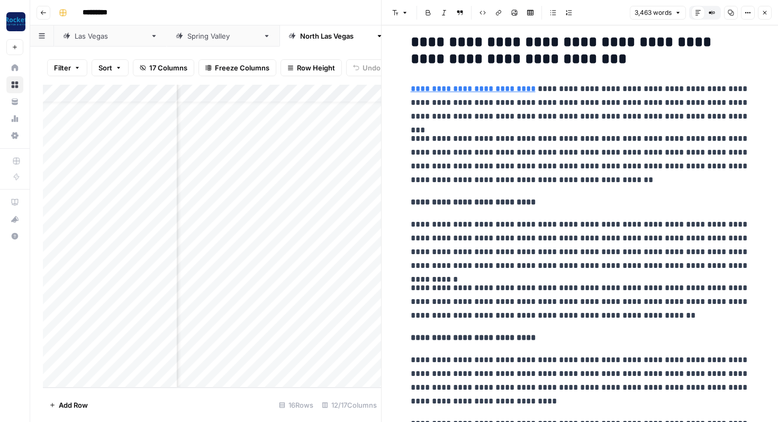
click at [413, 201] on strong "**********" at bounding box center [473, 202] width 125 height 8
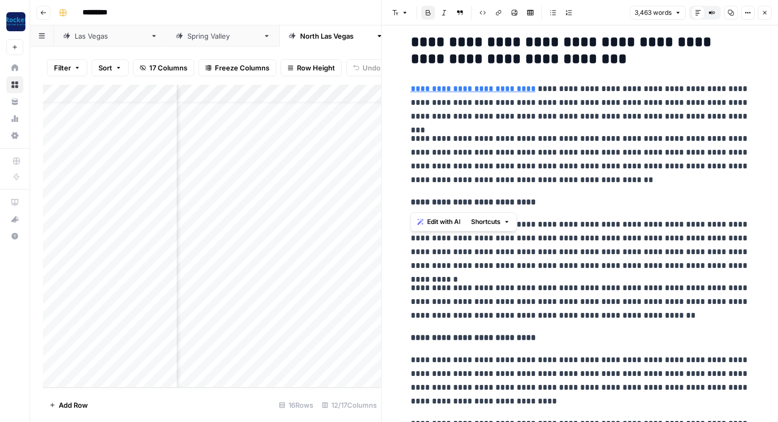
click at [413, 201] on strong "**********" at bounding box center [473, 202] width 125 height 8
click at [763, 12] on icon "button" at bounding box center [765, 13] width 6 height 6
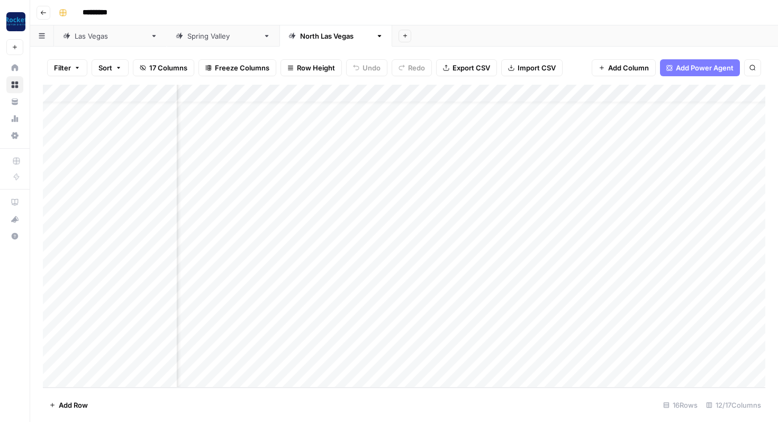
scroll to position [20, 283]
click at [328, 269] on div "Add Column" at bounding box center [404, 236] width 722 height 303
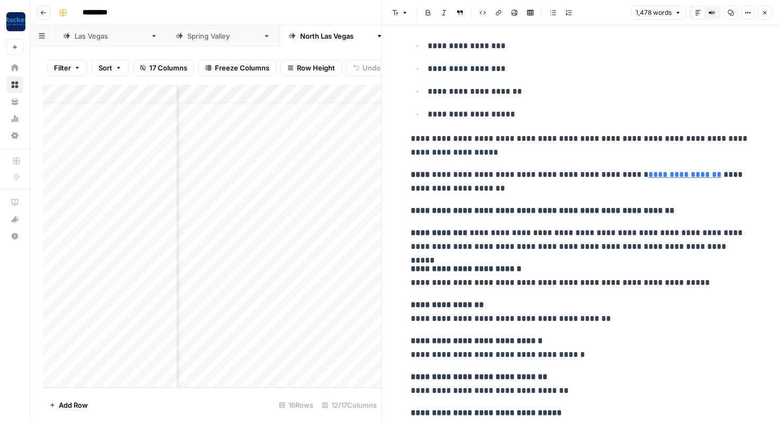
scroll to position [1796, 0]
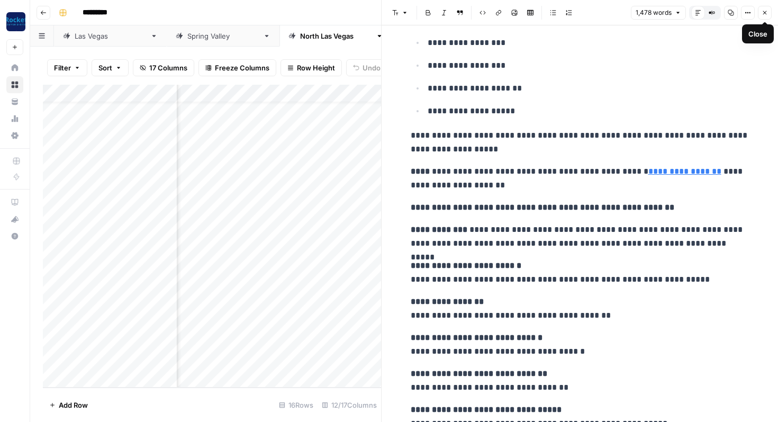
click at [767, 13] on icon "button" at bounding box center [765, 13] width 6 height 6
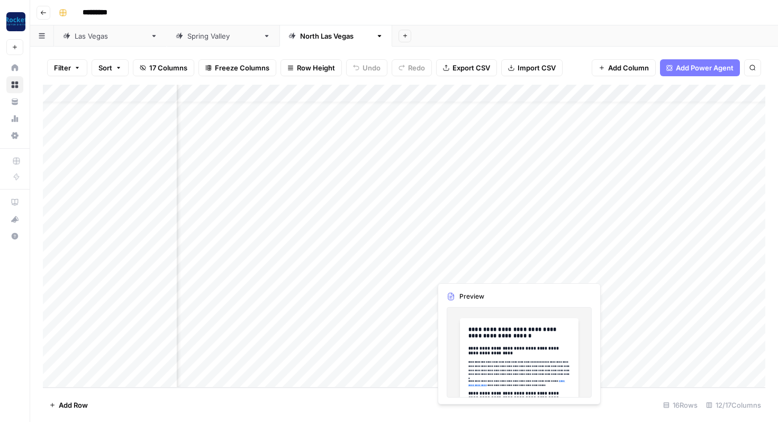
scroll to position [20, 484]
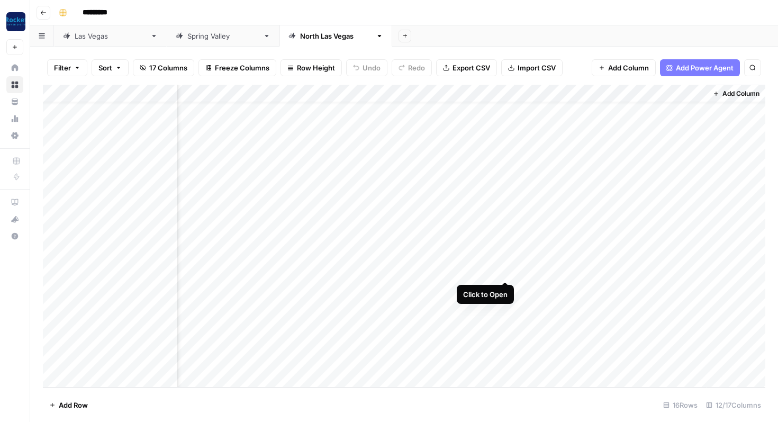
click at [506, 271] on div "Add Column" at bounding box center [404, 236] width 722 height 303
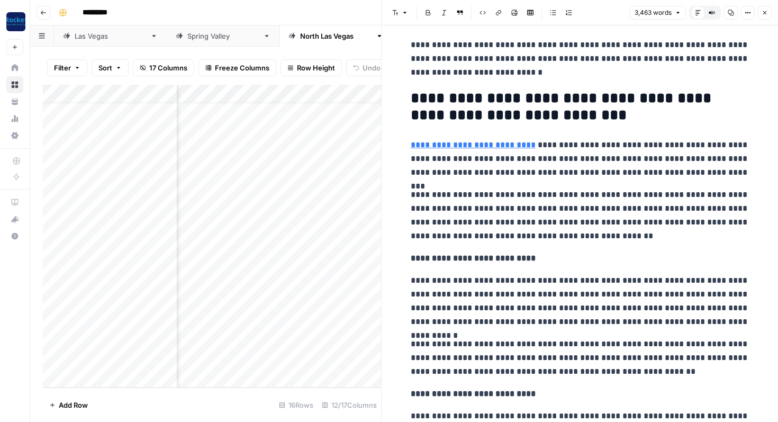
scroll to position [971, 0]
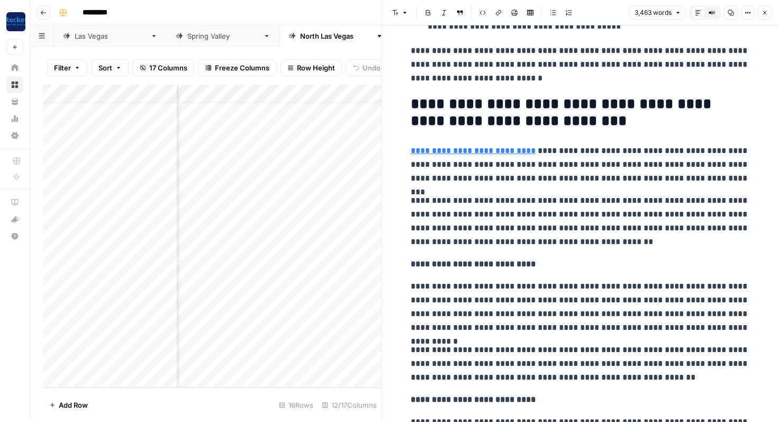
click at [762, 12] on icon "button" at bounding box center [765, 13] width 6 height 6
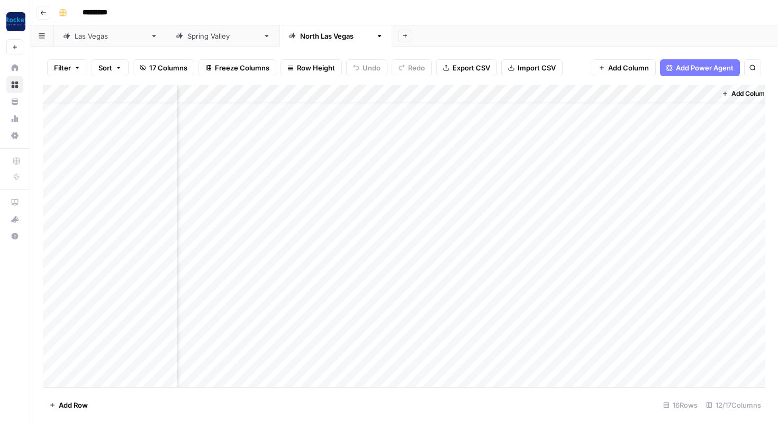
scroll to position [20, 472]
click at [520, 324] on div "Add Column" at bounding box center [404, 236] width 722 height 303
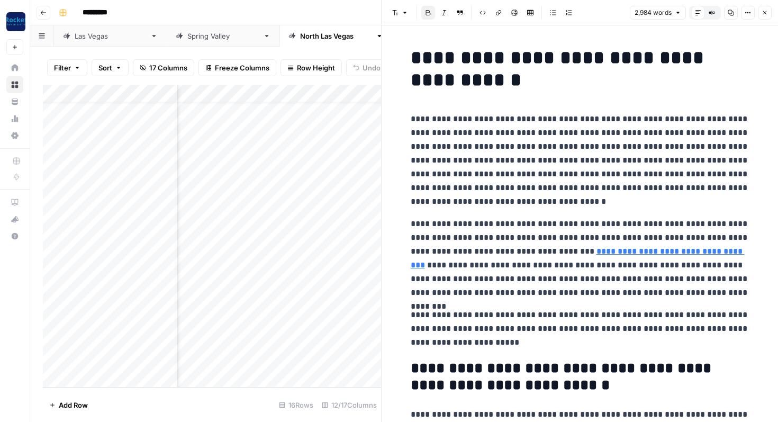
click at [527, 138] on p "**********" at bounding box center [580, 160] width 339 height 96
copy div "**********"
click at [765, 13] on icon "button" at bounding box center [765, 13] width 6 height 6
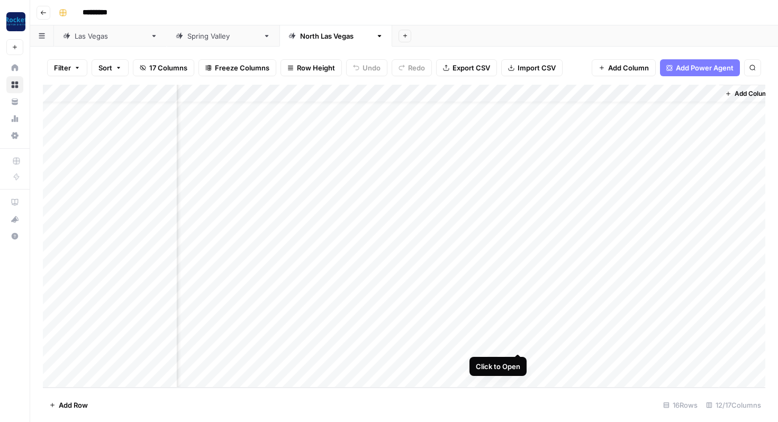
click at [520, 339] on div "Add Column" at bounding box center [404, 236] width 722 height 303
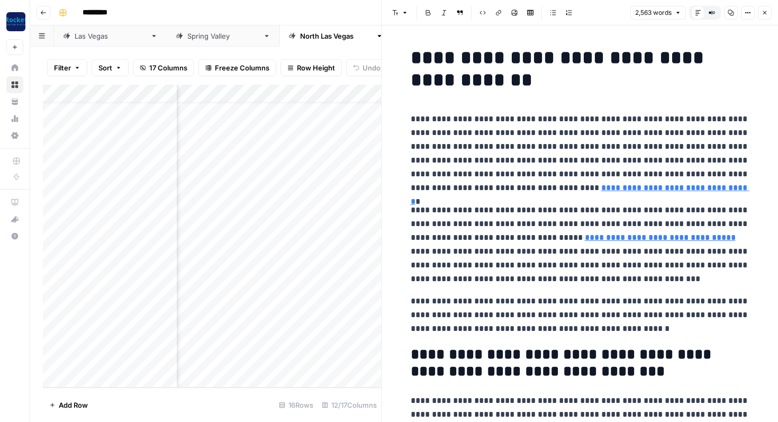
click at [507, 223] on p "**********" at bounding box center [580, 244] width 339 height 83
copy div "**********"
